Goal: Task Accomplishment & Management: Manage account settings

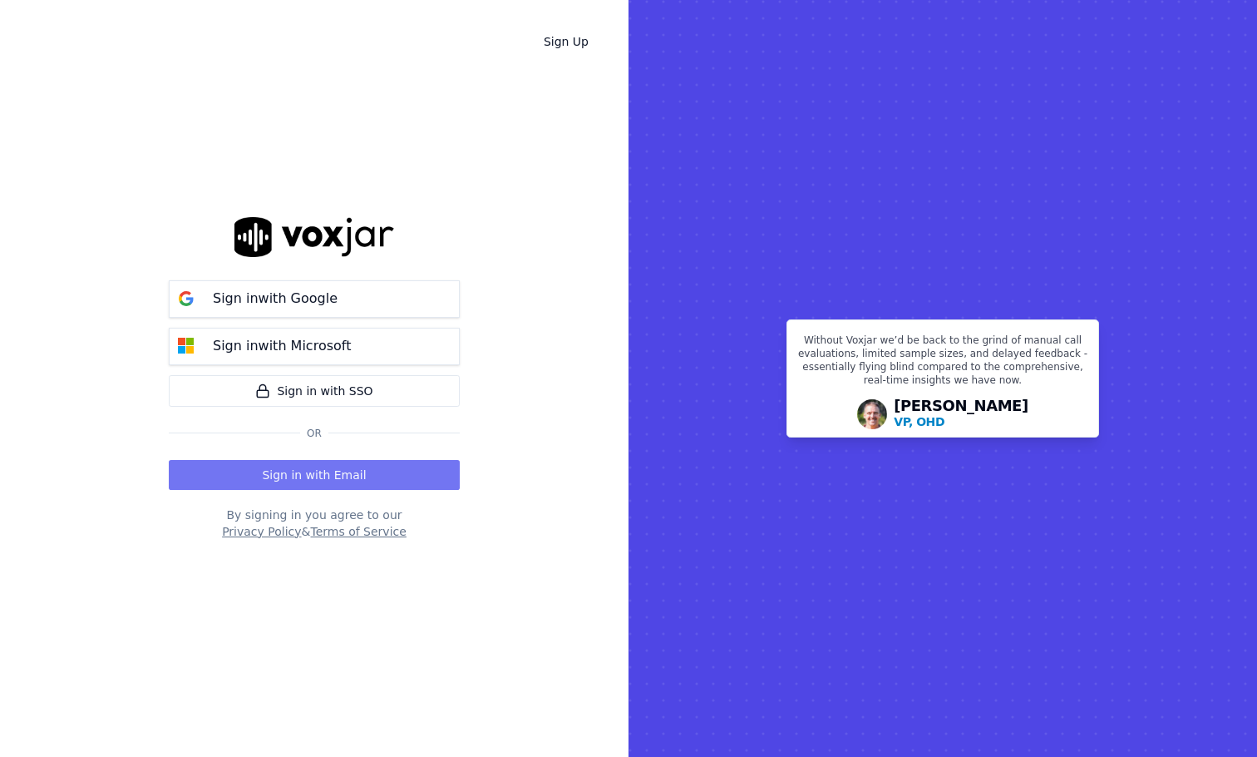
click at [335, 474] on button "Sign in with Email" at bounding box center [314, 475] width 291 height 30
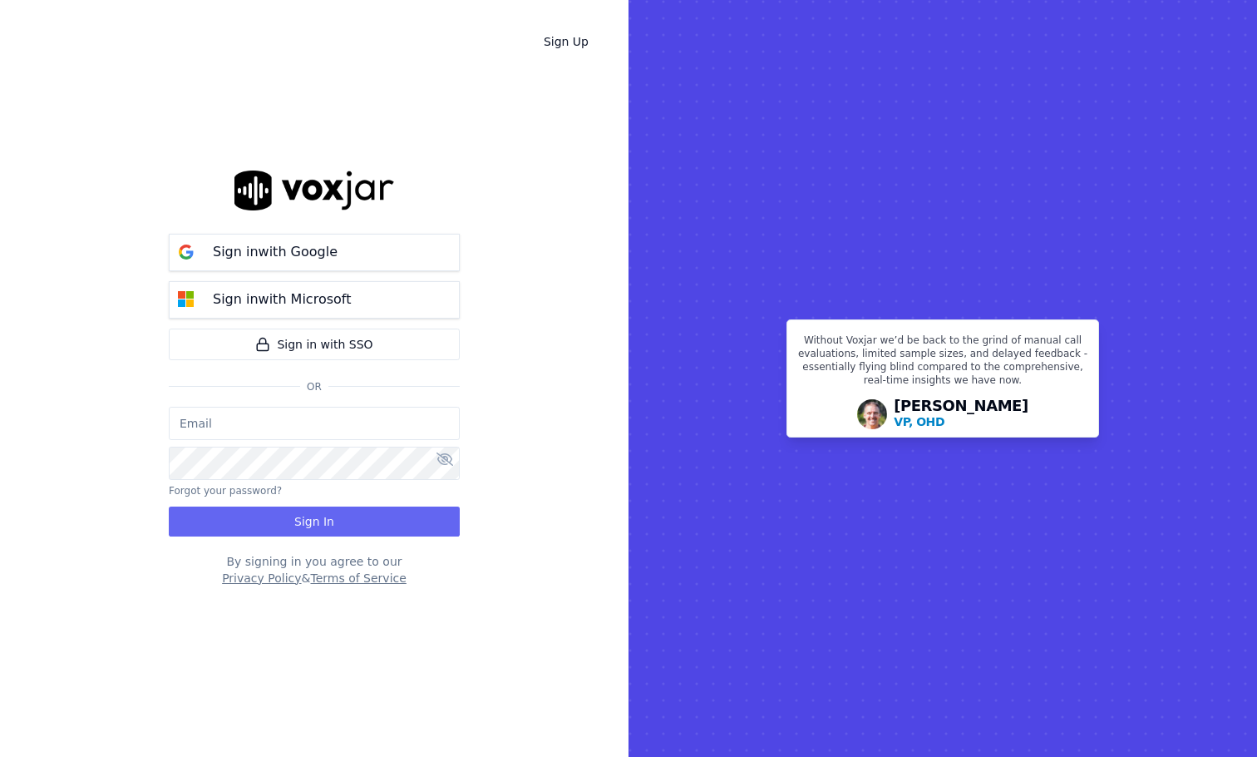
type input "[PERSON_NAME][EMAIL_ADDRESS][DOMAIN_NAME]"
click at [364, 521] on button "Sign In" at bounding box center [314, 521] width 291 height 30
